Goal: Find specific page/section: Find specific page/section

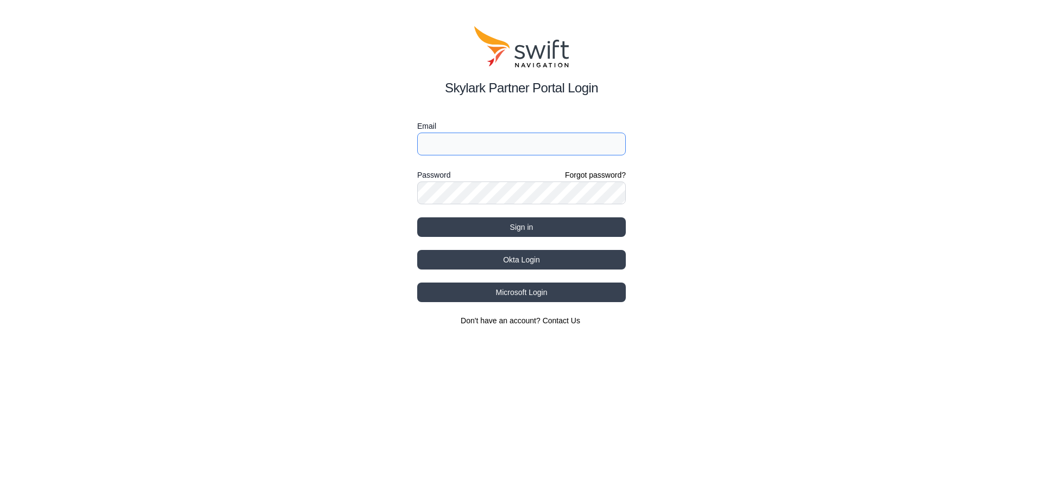
click at [480, 148] on input "Email" at bounding box center [521, 144] width 209 height 23
type input "[EMAIL_ADDRESS][PERSON_NAME][DOMAIN_NAME]"
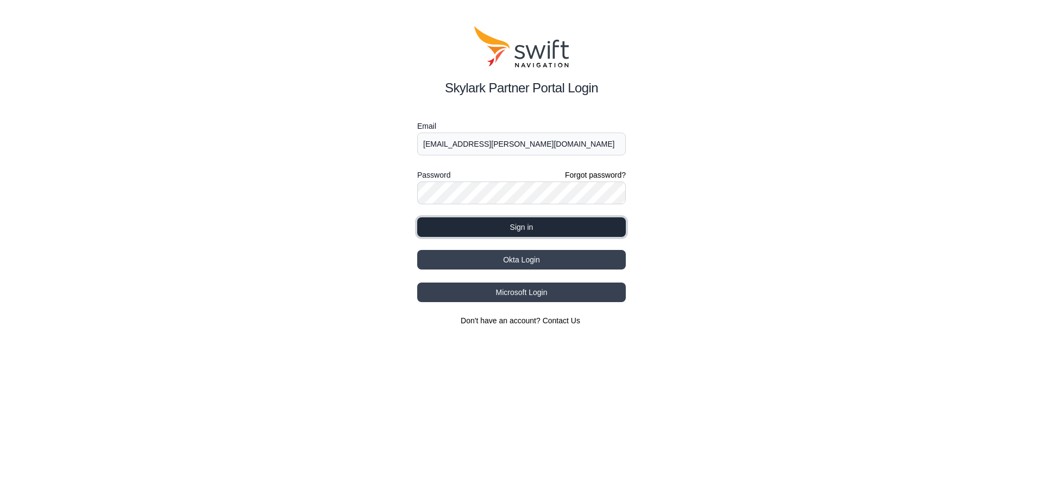
click at [473, 223] on button "Sign in" at bounding box center [521, 227] width 209 height 20
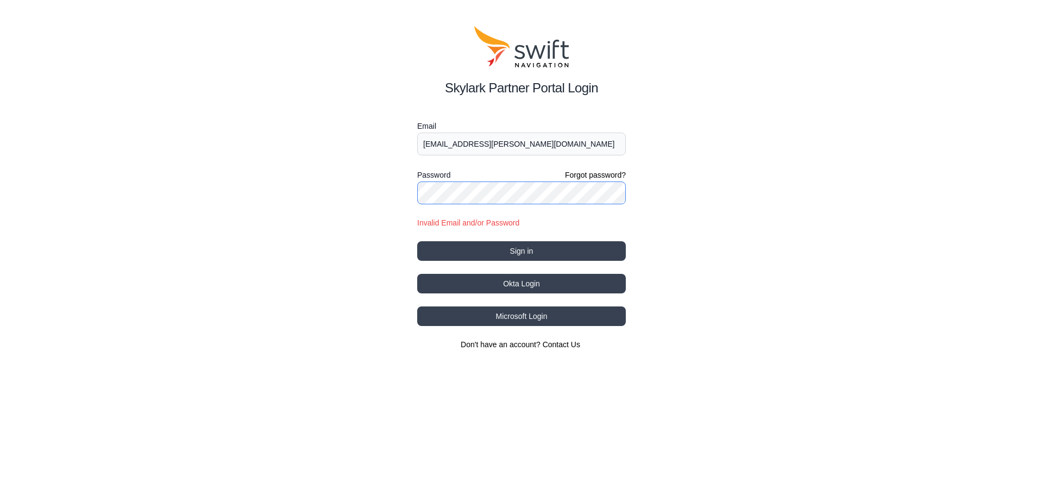
click at [311, 187] on div "Skylark Partner Portal Login Email [EMAIL_ADDRESS][PERSON_NAME][DOMAIN_NAME] Pa…" at bounding box center [521, 188] width 1043 height 376
click at [417, 241] on button "Sign in" at bounding box center [521, 251] width 209 height 20
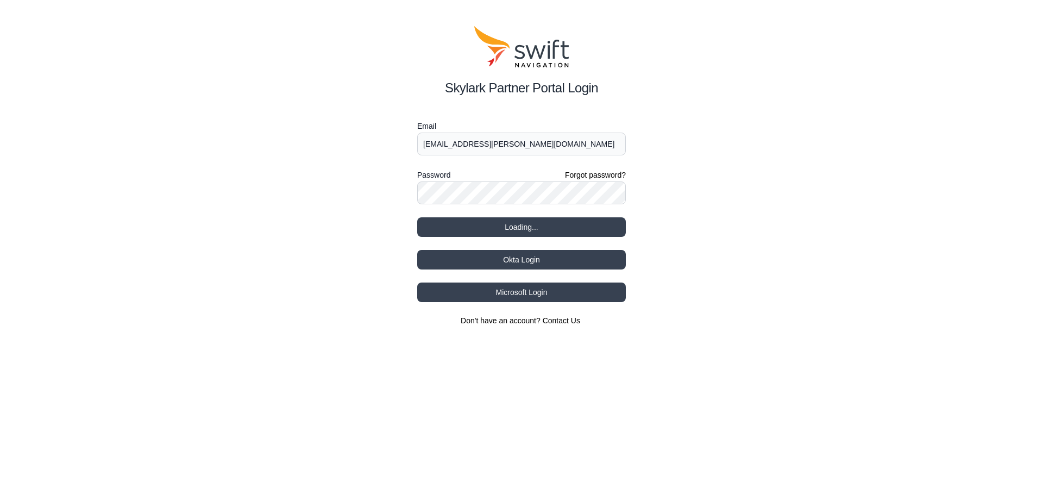
select select
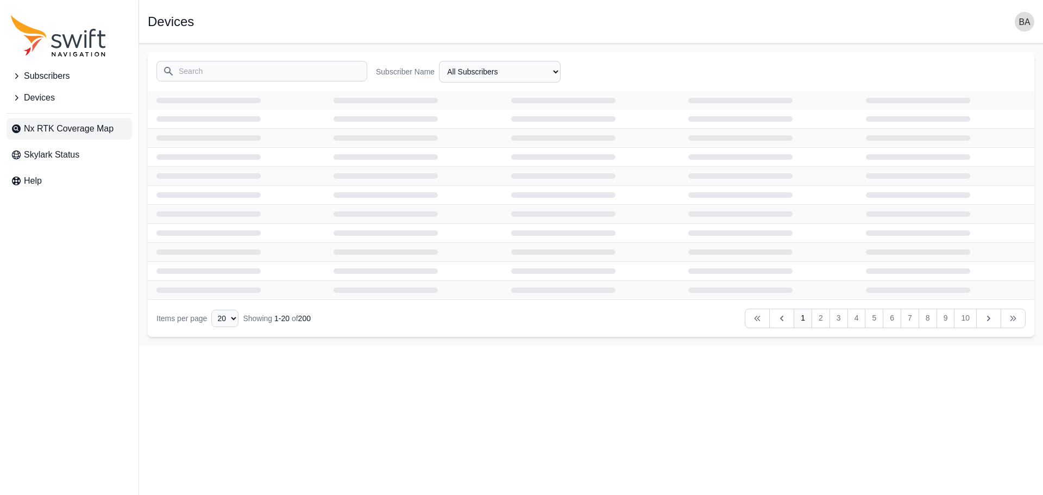
click at [84, 130] on span "Nx RTK Coverage Map" at bounding box center [69, 128] width 90 height 13
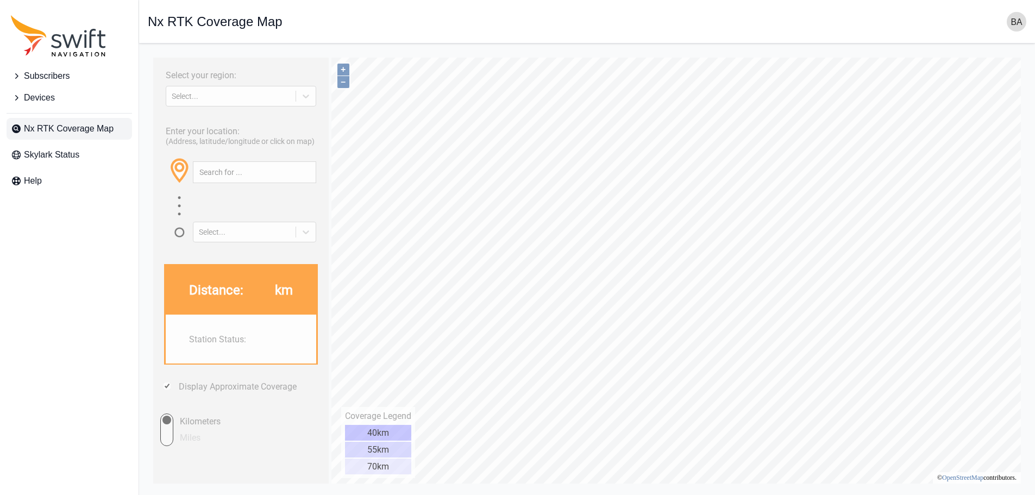
click at [285, 109] on div "Select your region: Select... Enter your location: (Address, latitude/longitude…" at bounding box center [241, 271] width 176 height 426
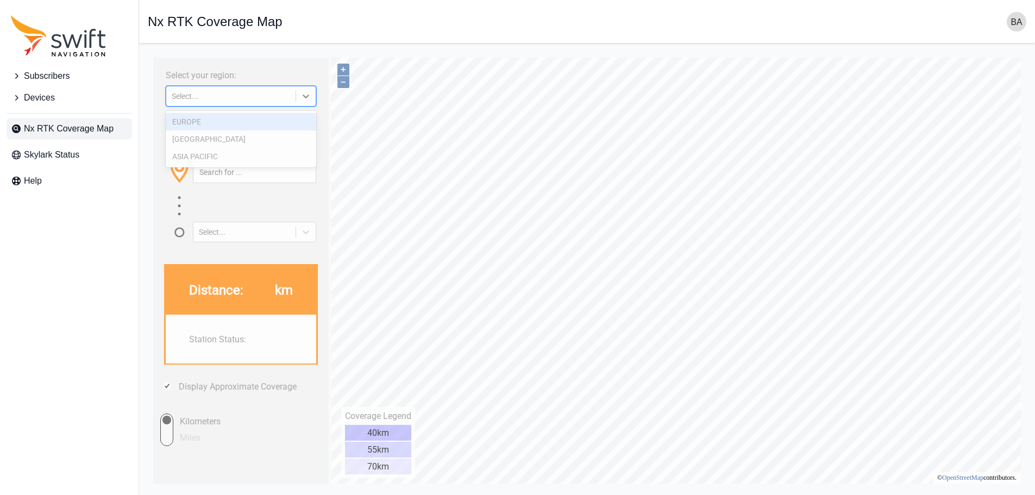
click at [282, 98] on div "Select..." at bounding box center [231, 96] width 118 height 9
click at [259, 152] on div "ASIA PACIFIC" at bounding box center [241, 156] width 151 height 17
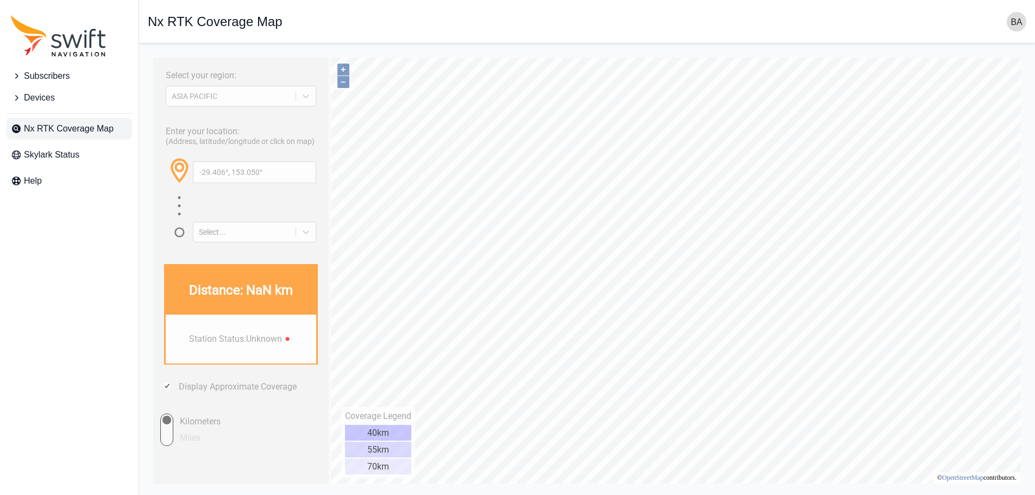
type input "36.434°, 128.018°"
